Goal: Transaction & Acquisition: Purchase product/service

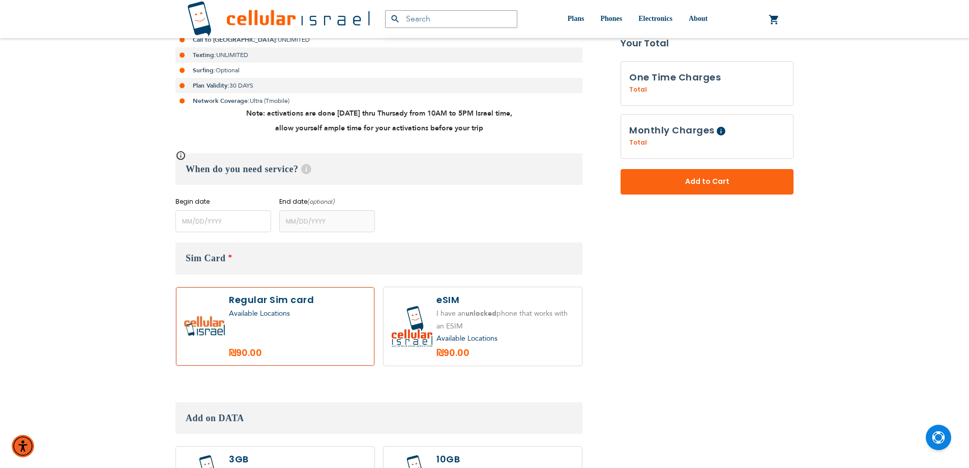
scroll to position [309, 0]
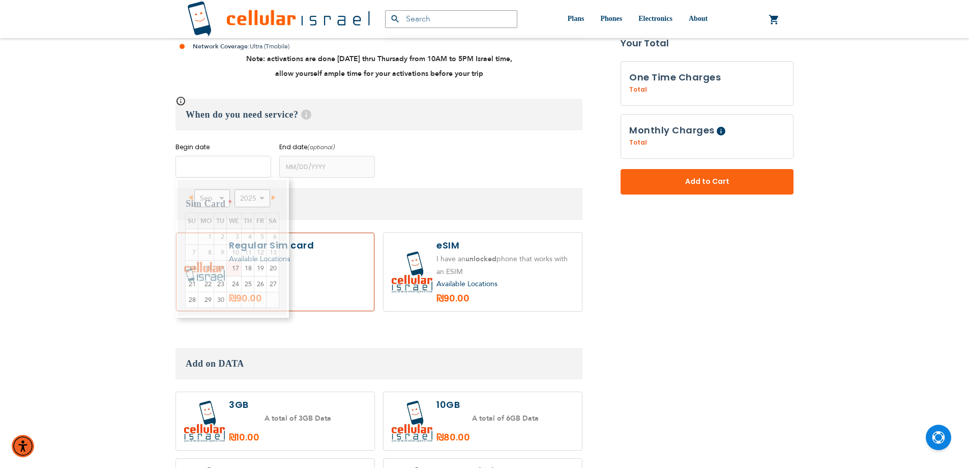
click at [232, 169] on input "name" at bounding box center [224, 167] width 96 height 22
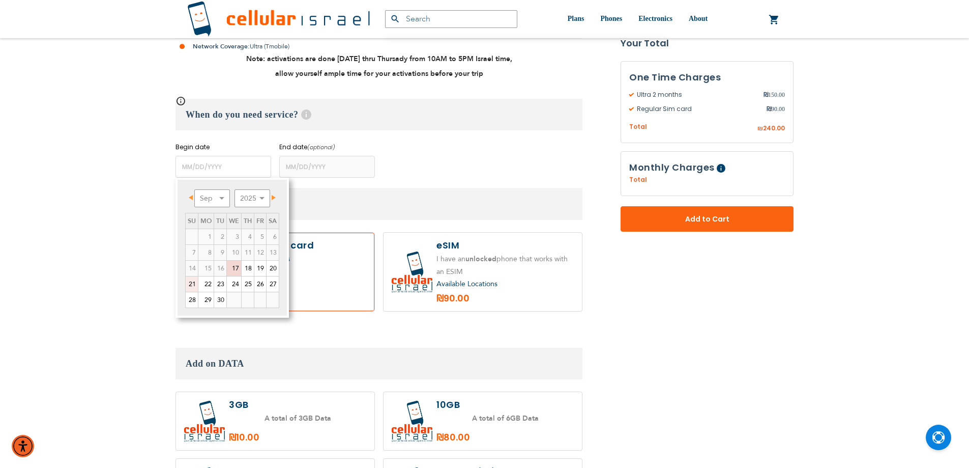
click at [193, 285] on link "21" at bounding box center [192, 283] width 12 height 15
type input "[DATE]"
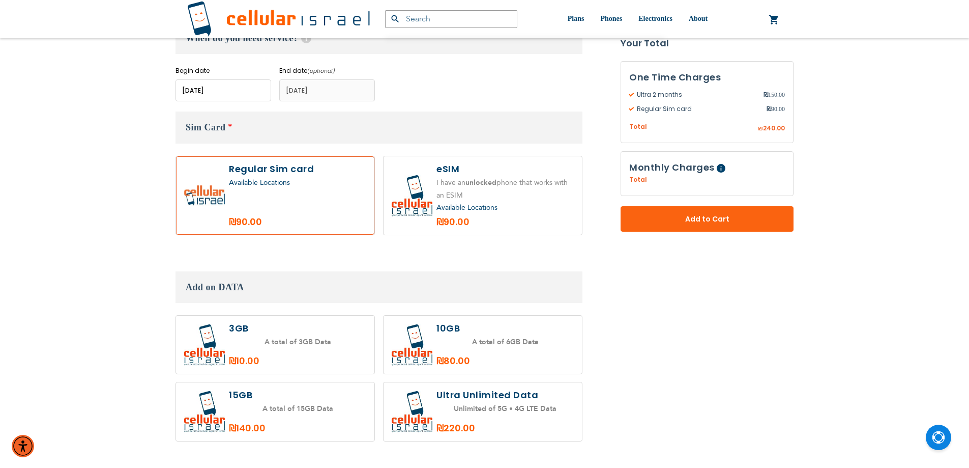
scroll to position [512, 0]
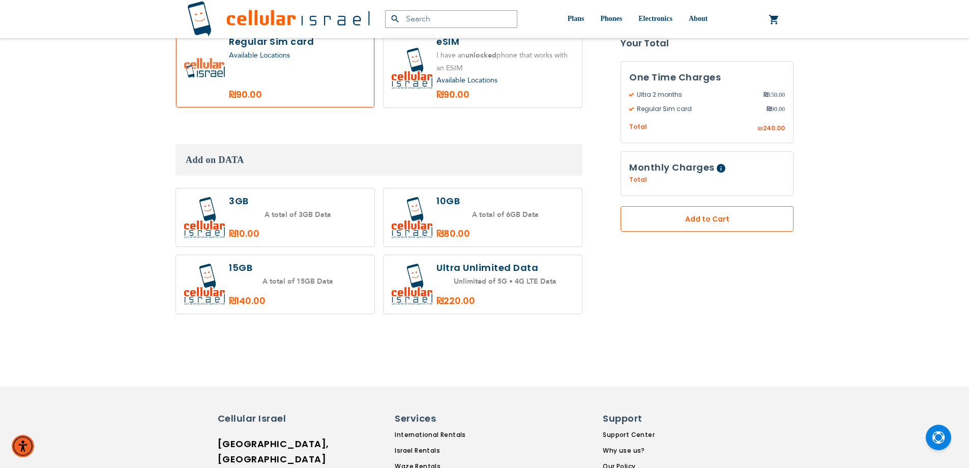
click at [626, 218] on button "Add to Cart" at bounding box center [707, 219] width 173 height 25
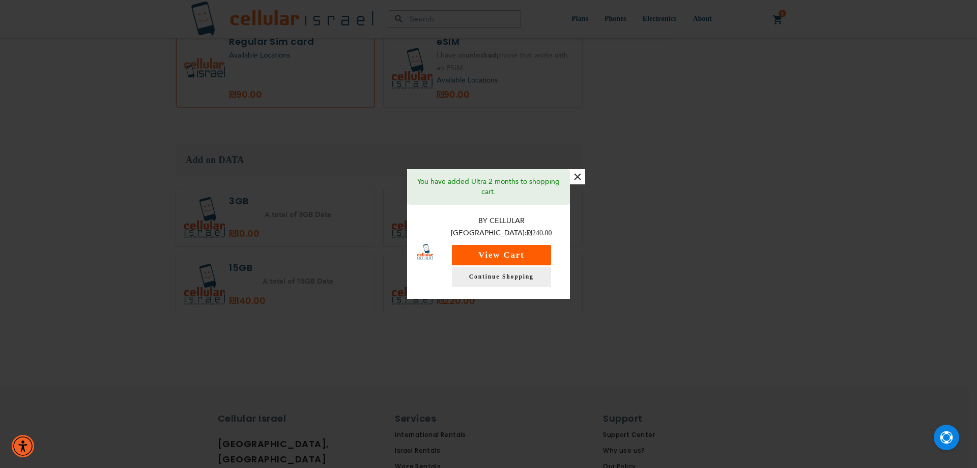
click at [529, 250] on button "View Cart" at bounding box center [501, 255] width 99 height 20
